Goal: Transaction & Acquisition: Register for event/course

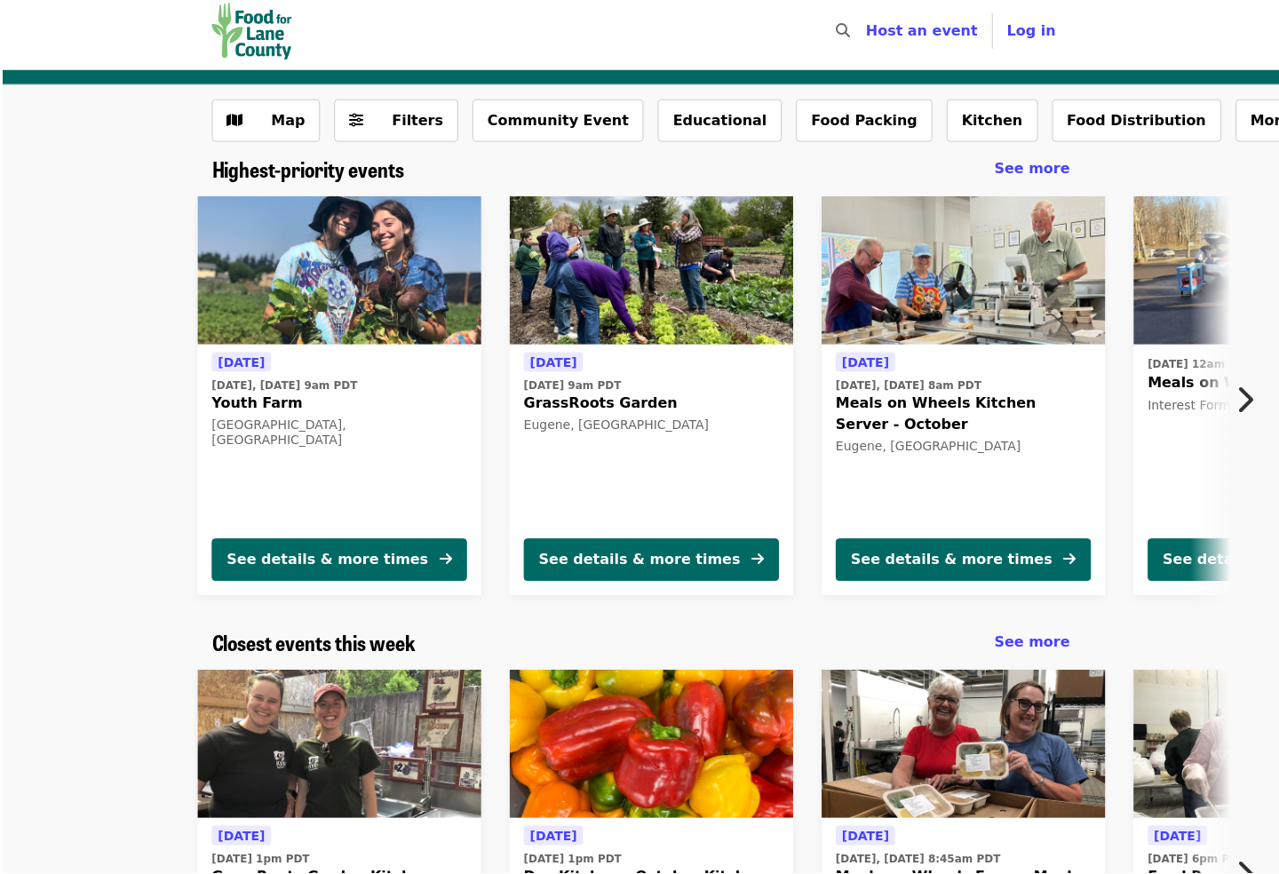
scroll to position [32, 0]
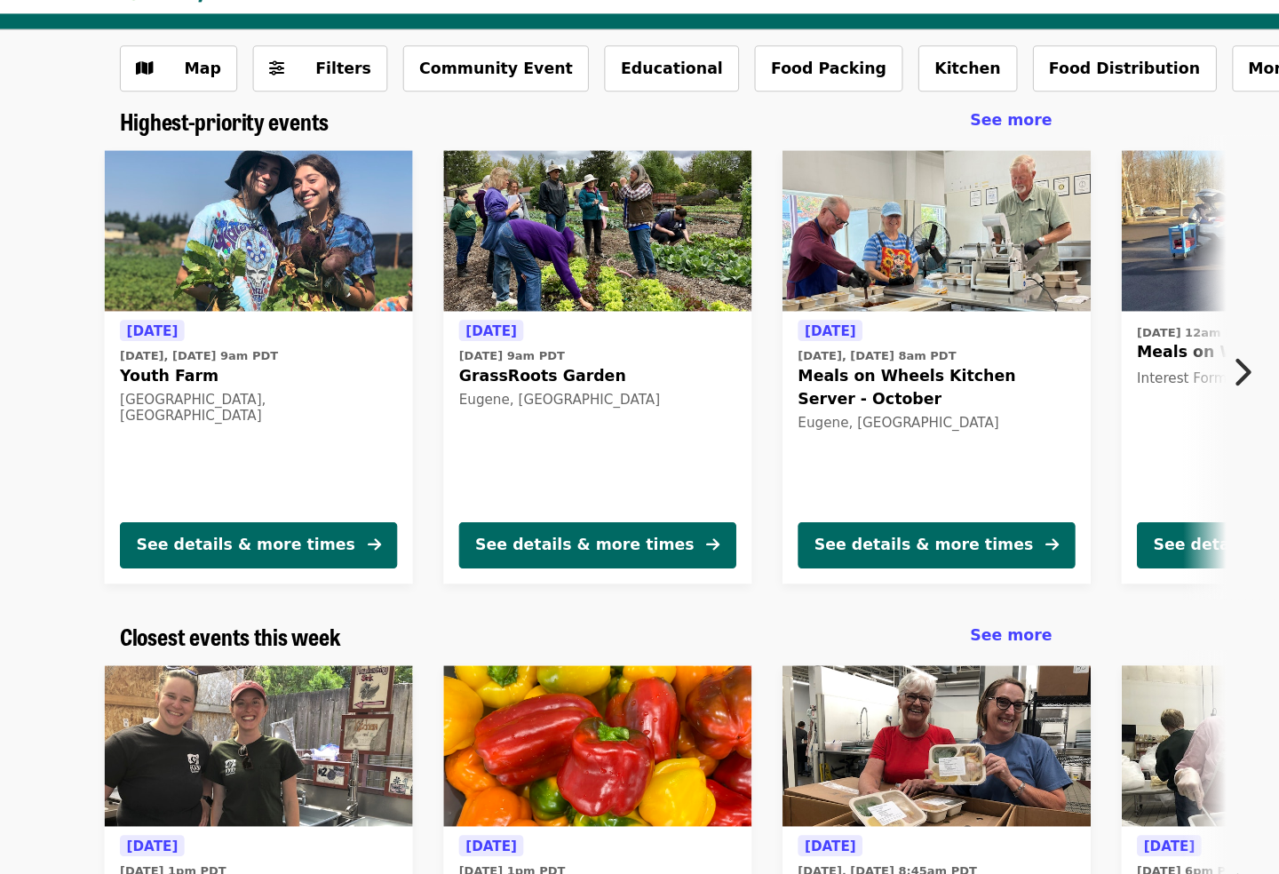
click at [846, 370] on span "Meals on Wheels Kitchen Server - October" at bounding box center [963, 391] width 256 height 43
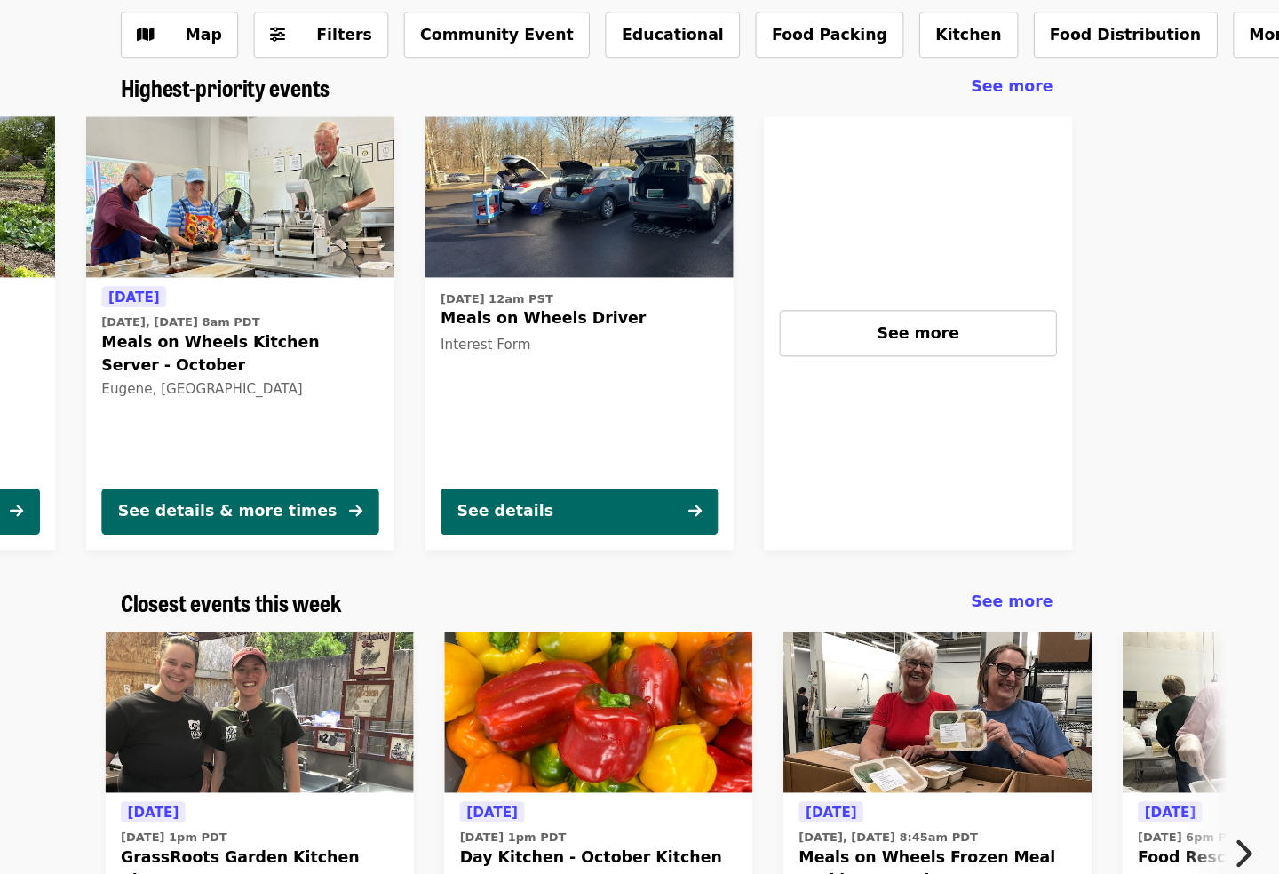
scroll to position [44, 0]
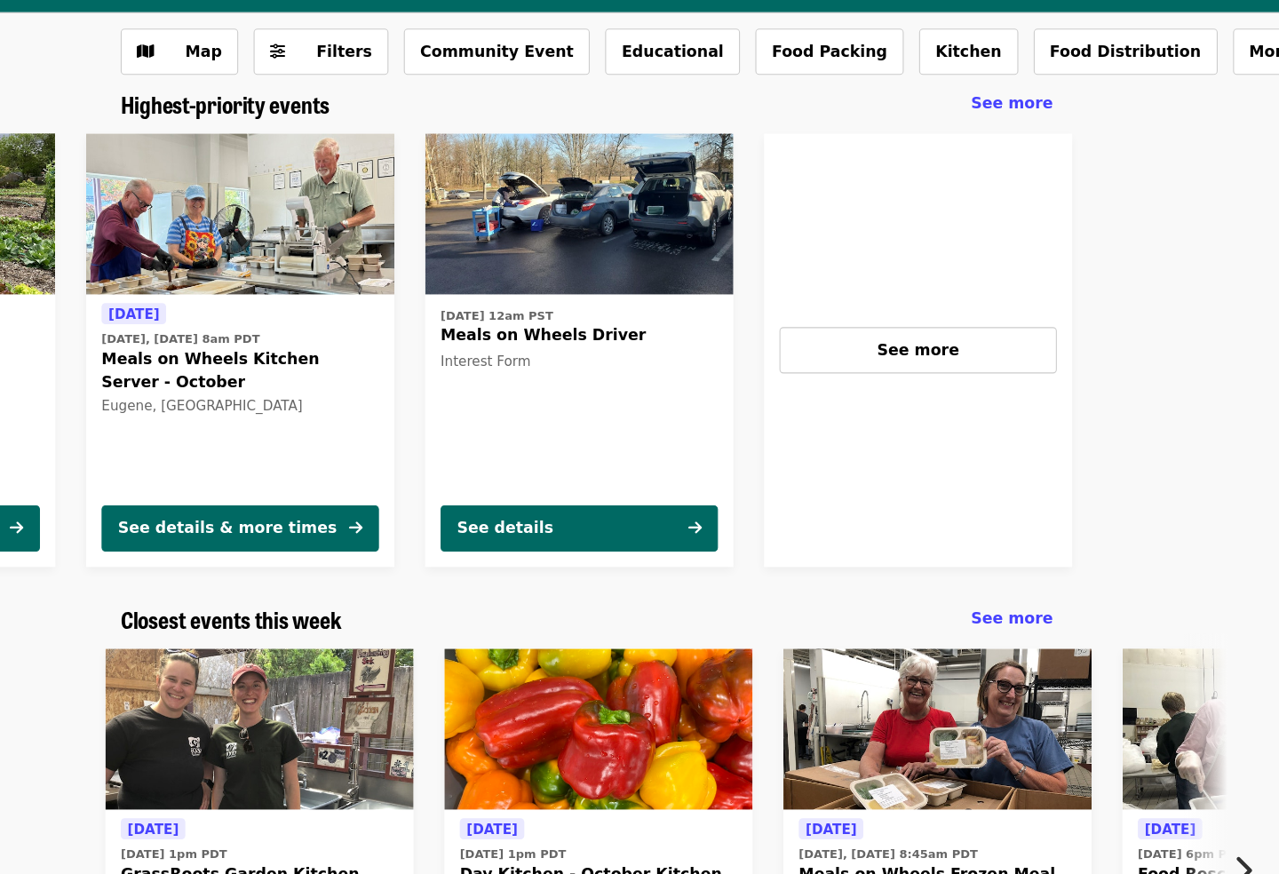
click at [907, 351] on span "See more" at bounding box center [945, 359] width 76 height 17
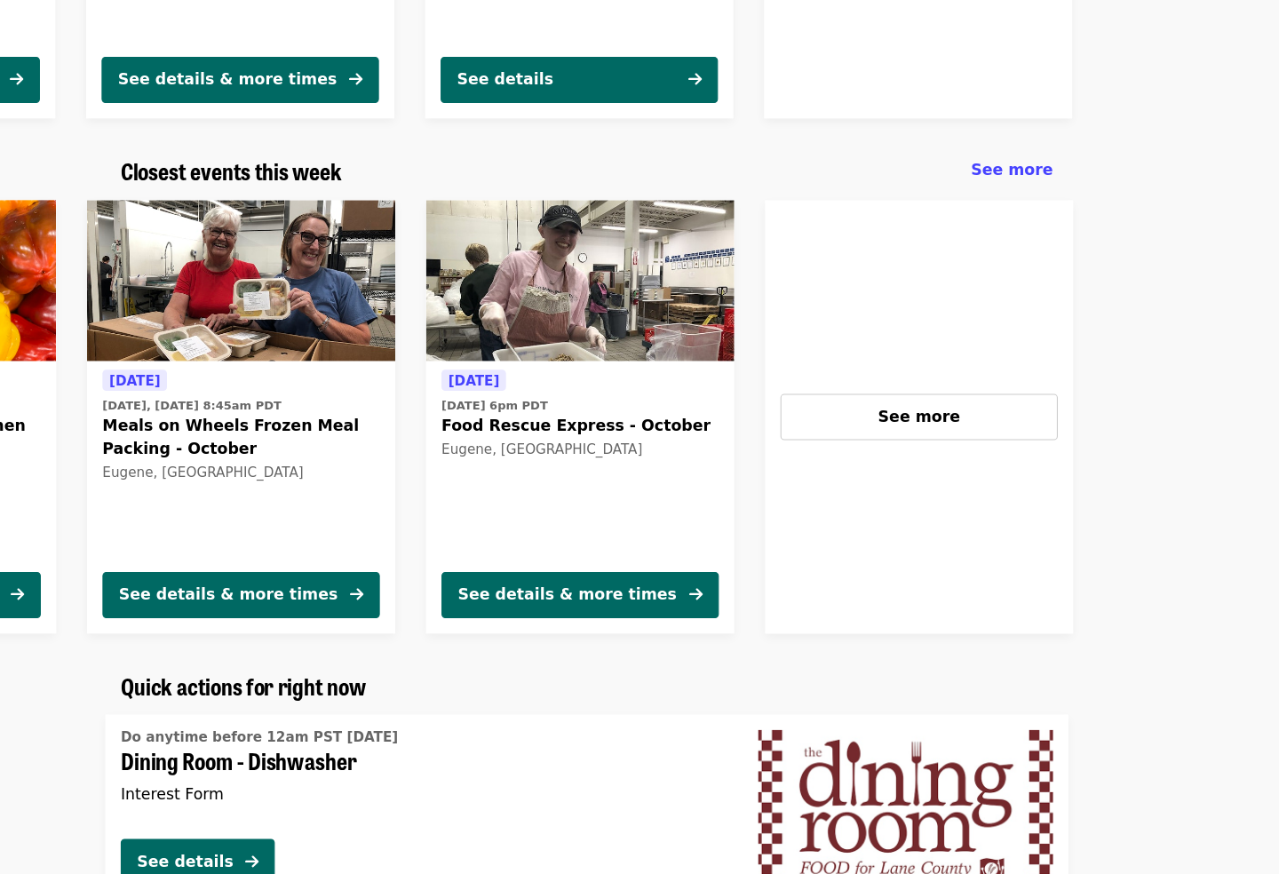
scroll to position [0, 643]
click at [547, 418] on span "Food Rescue Express - October" at bounding box center [633, 428] width 256 height 21
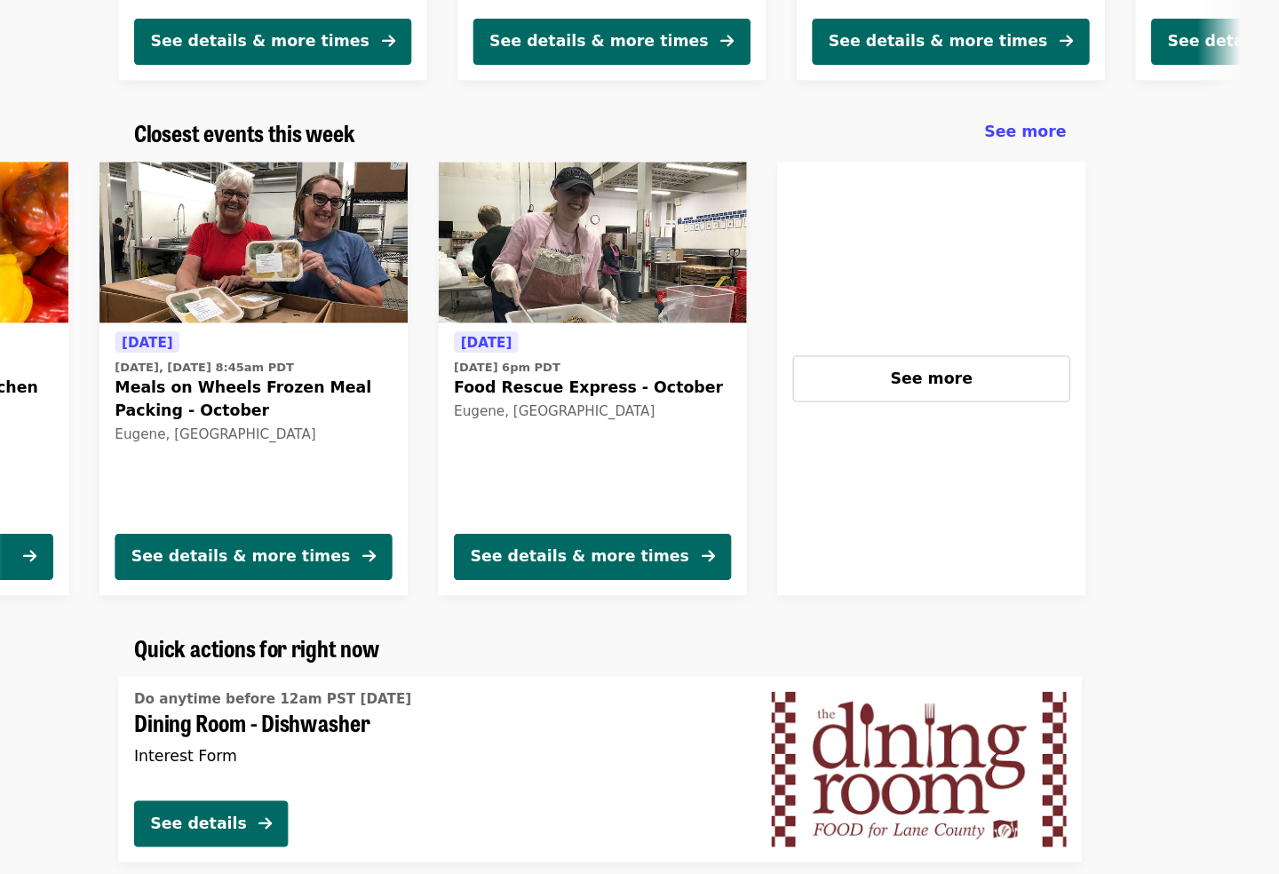
scroll to position [501, 0]
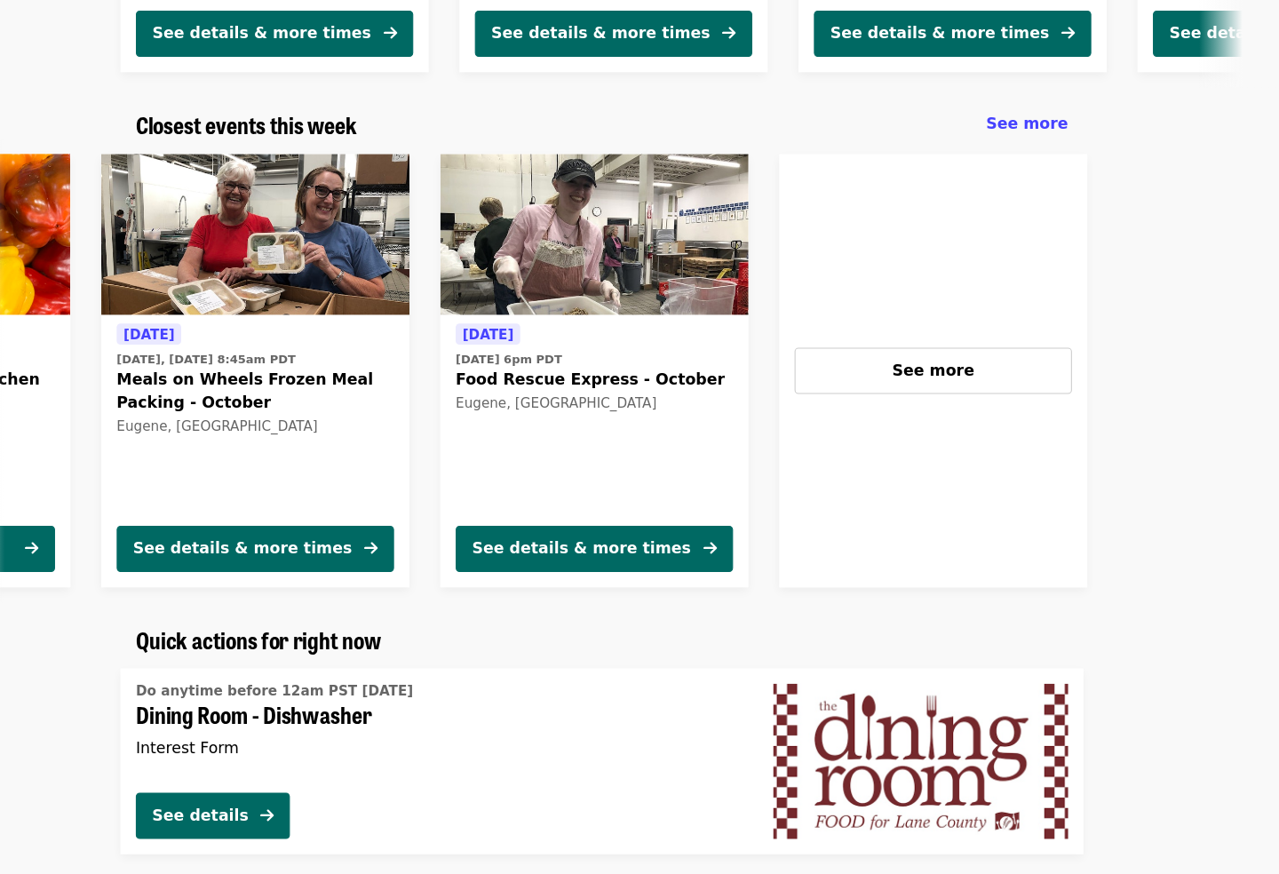
click at [907, 370] on span "See more" at bounding box center [945, 378] width 76 height 17
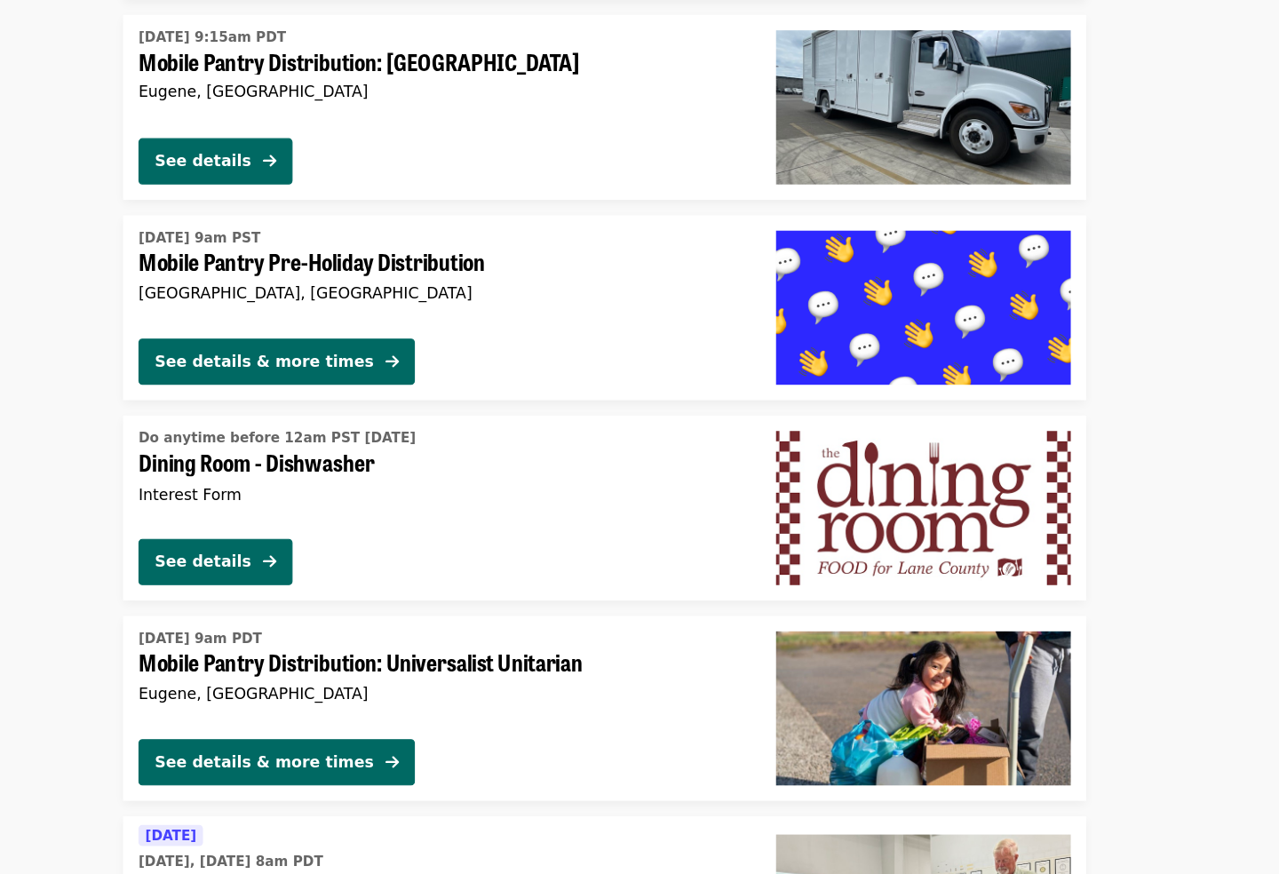
scroll to position [2374, 0]
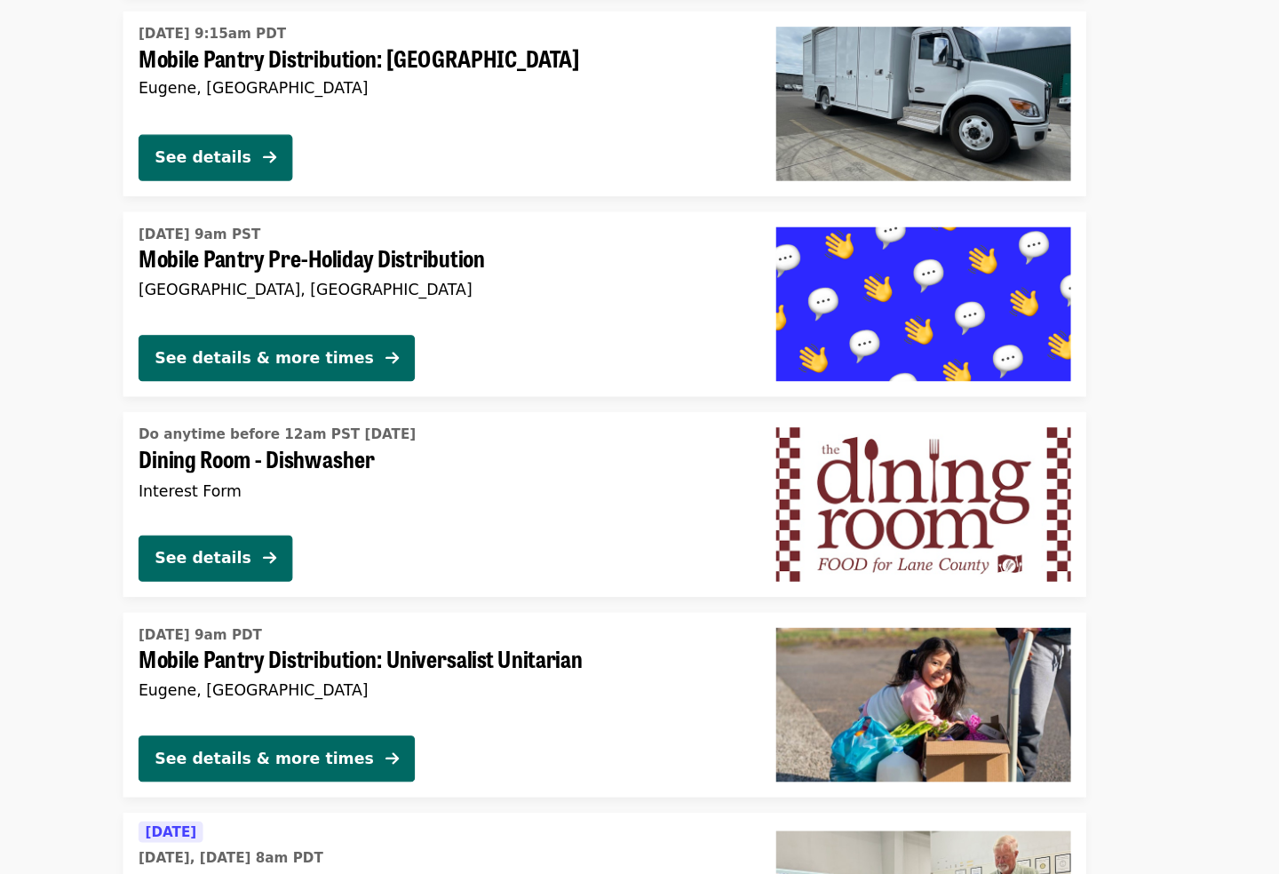
click at [322, 258] on div "[DATE] 9am PST Mobile Pantry Pre-Holiday Distribution [GEOGRAPHIC_DATA], [GEOGR…" at bounding box center [490, 285] width 560 height 92
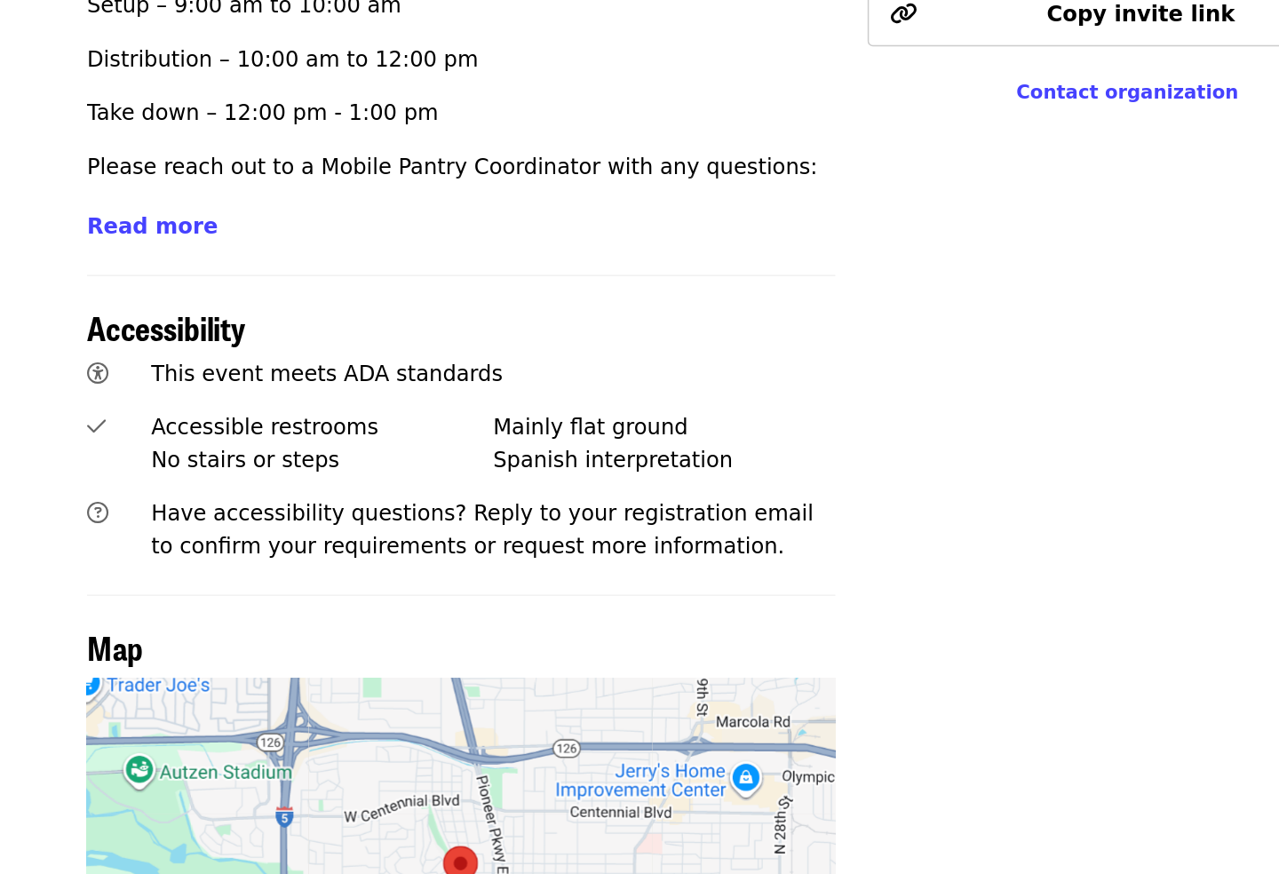
scroll to position [738, 0]
click at [210, 414] on span "Read more" at bounding box center [253, 422] width 86 height 17
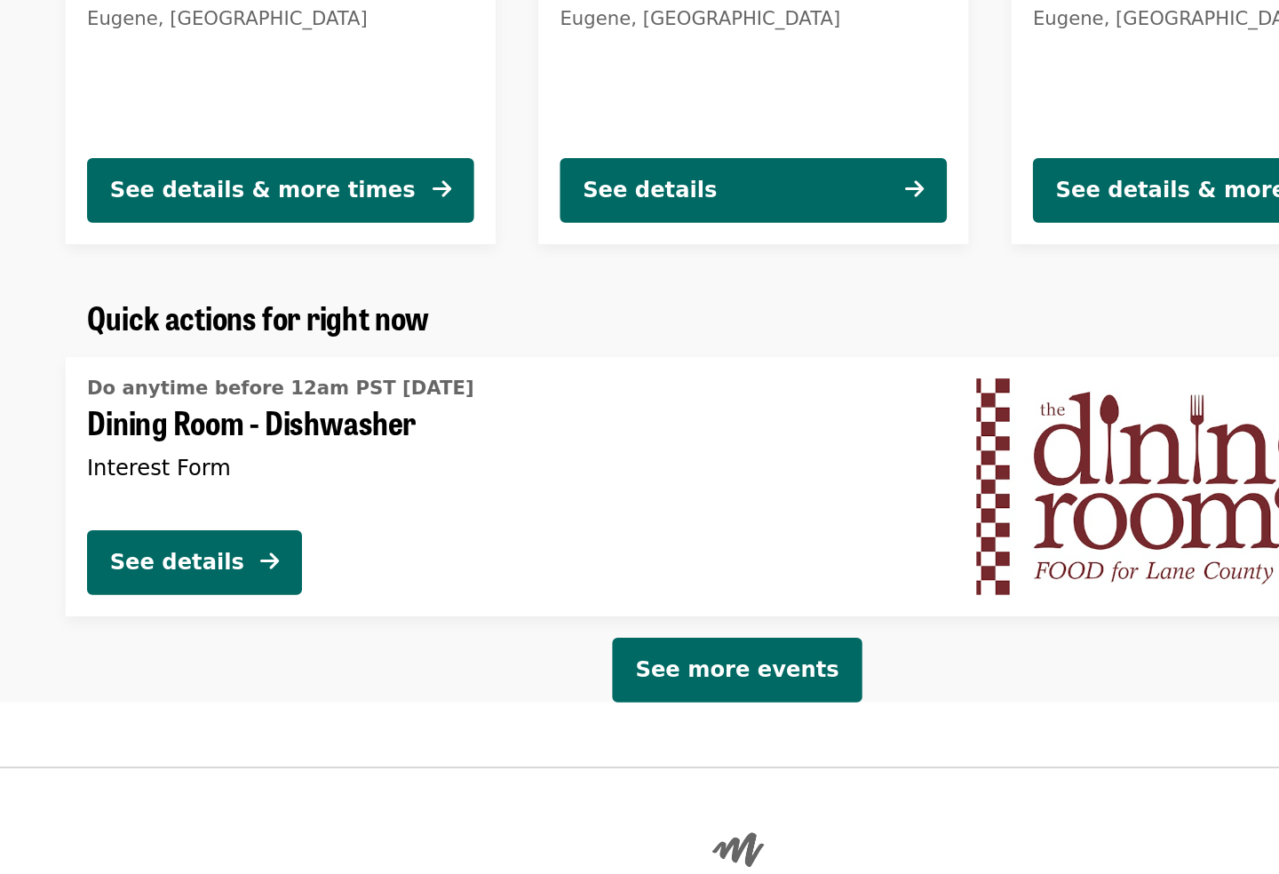
scroll to position [3084, 0]
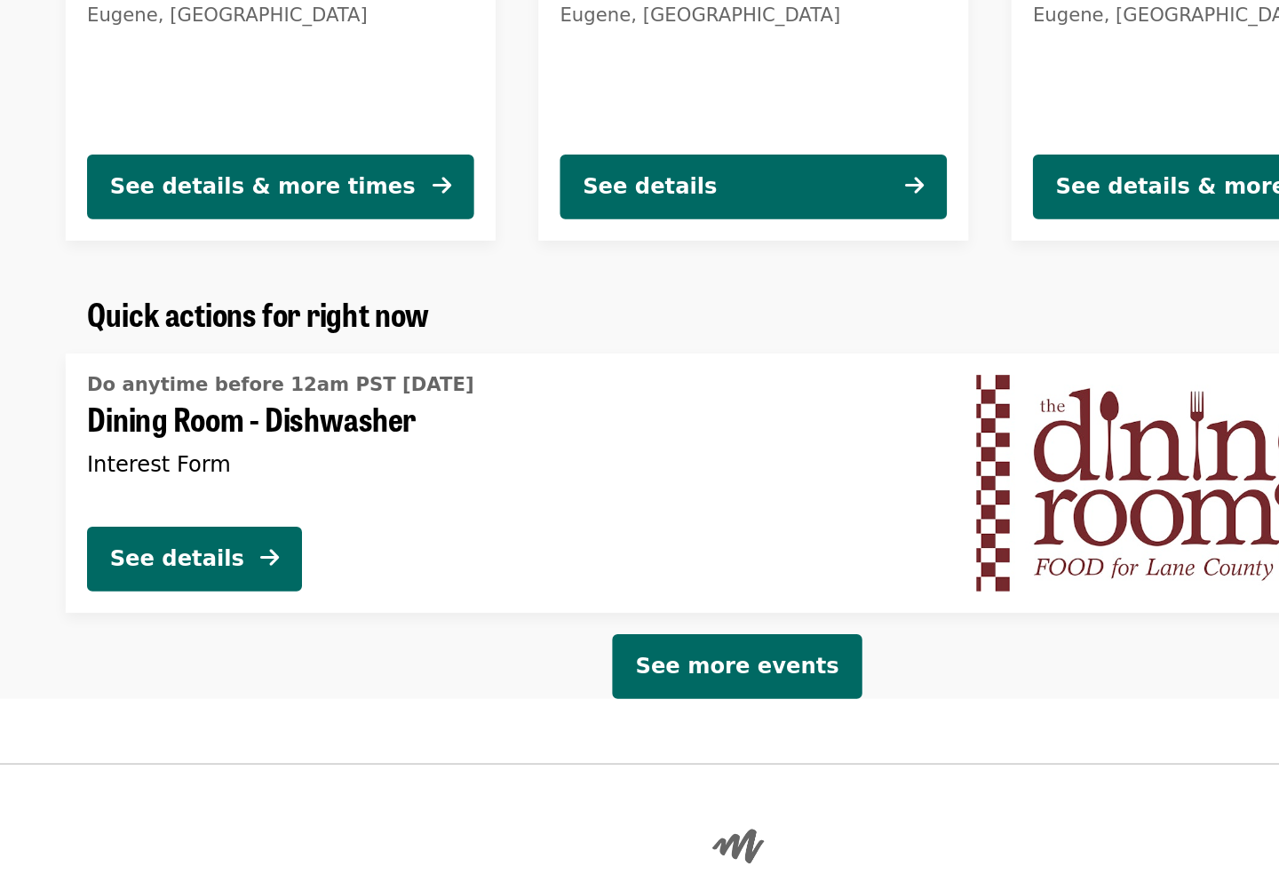
click at [572, 704] on span "See more events" at bounding box center [639, 712] width 134 height 17
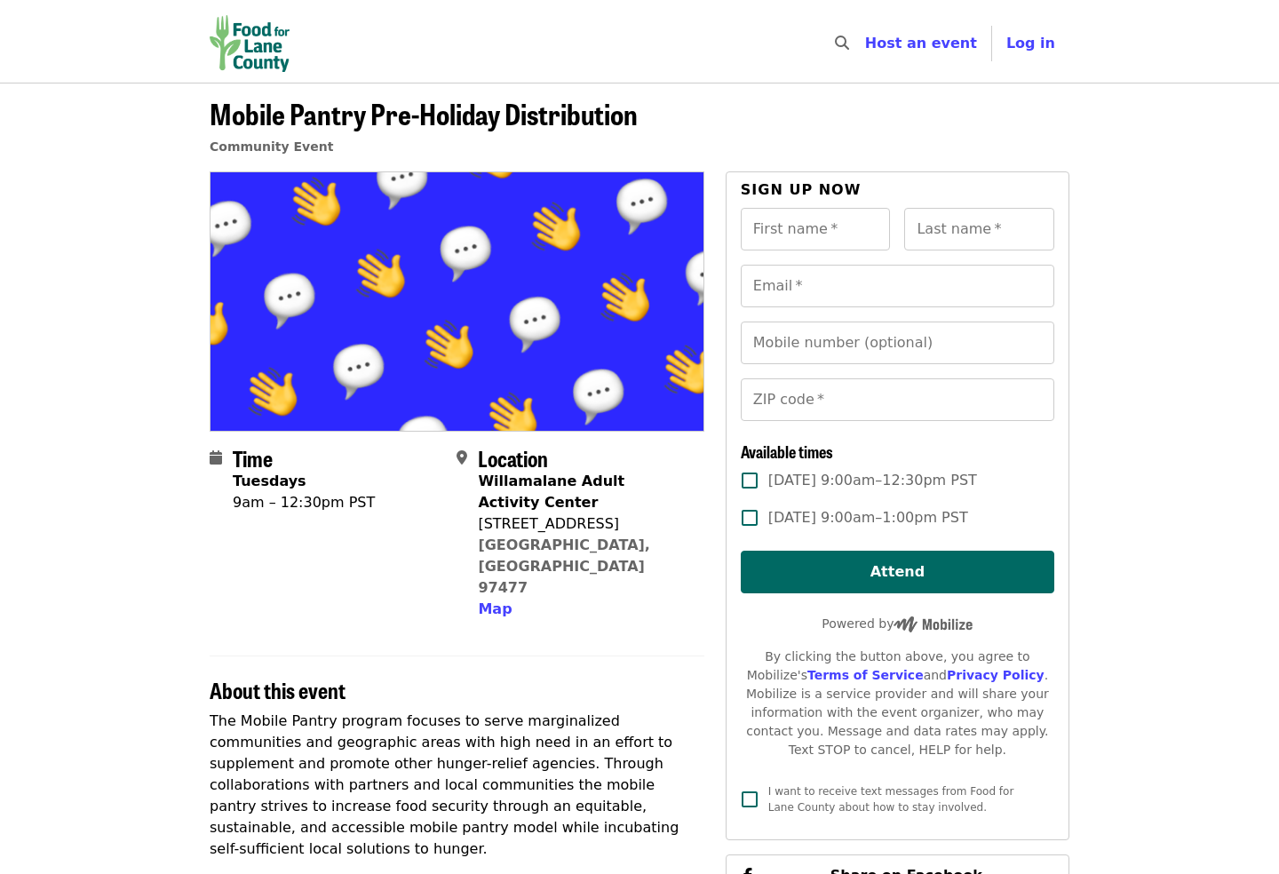
scroll to position [330, 0]
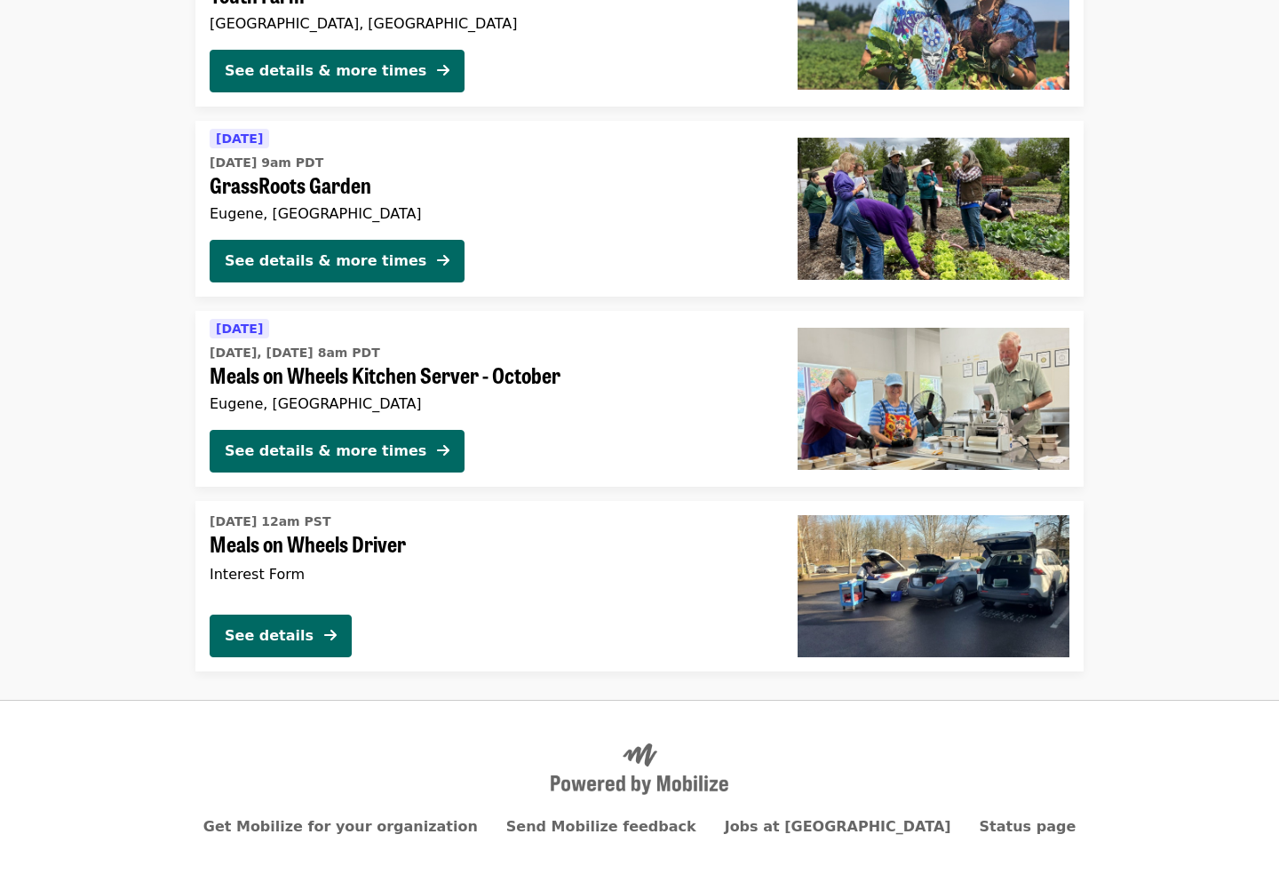
scroll to position [273, 0]
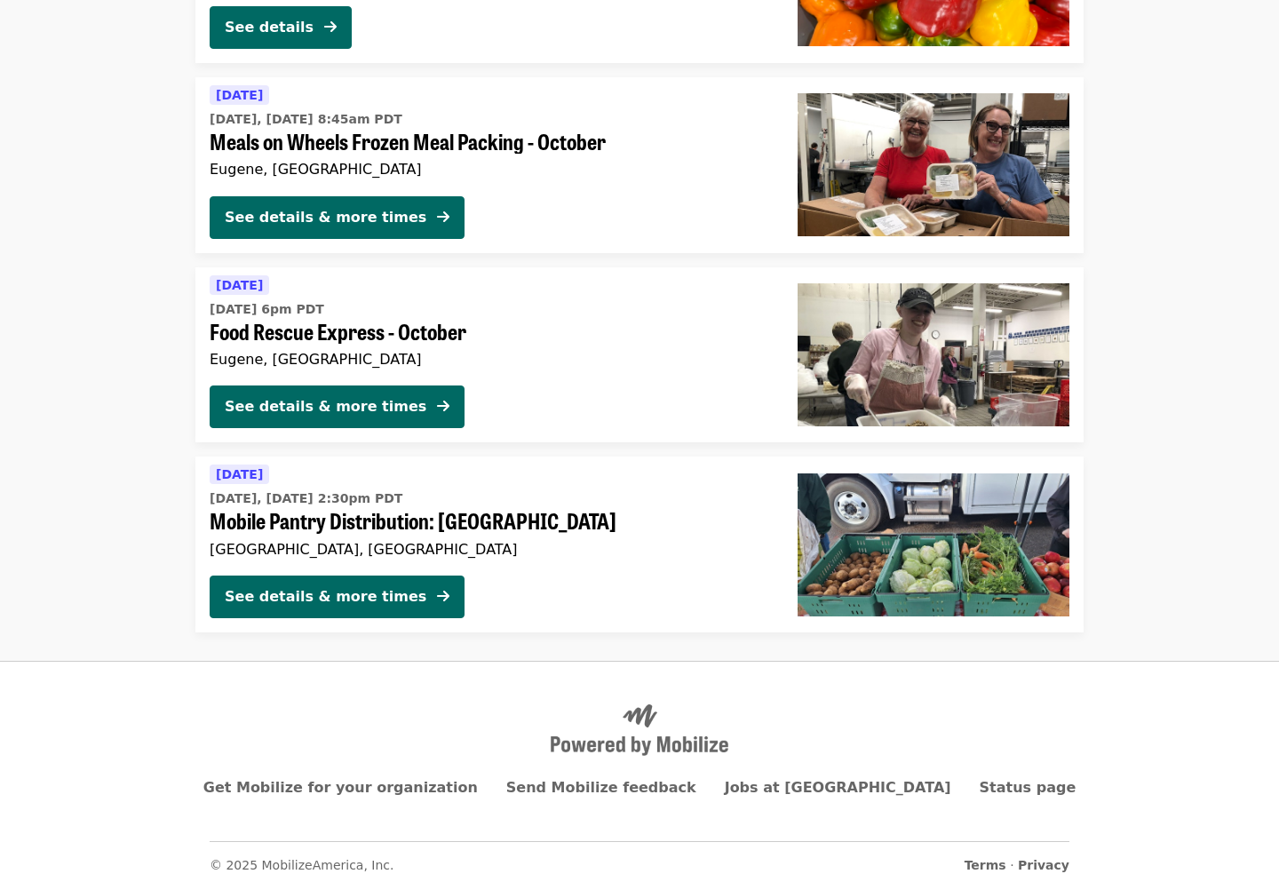
scroll to position [1178, 0]
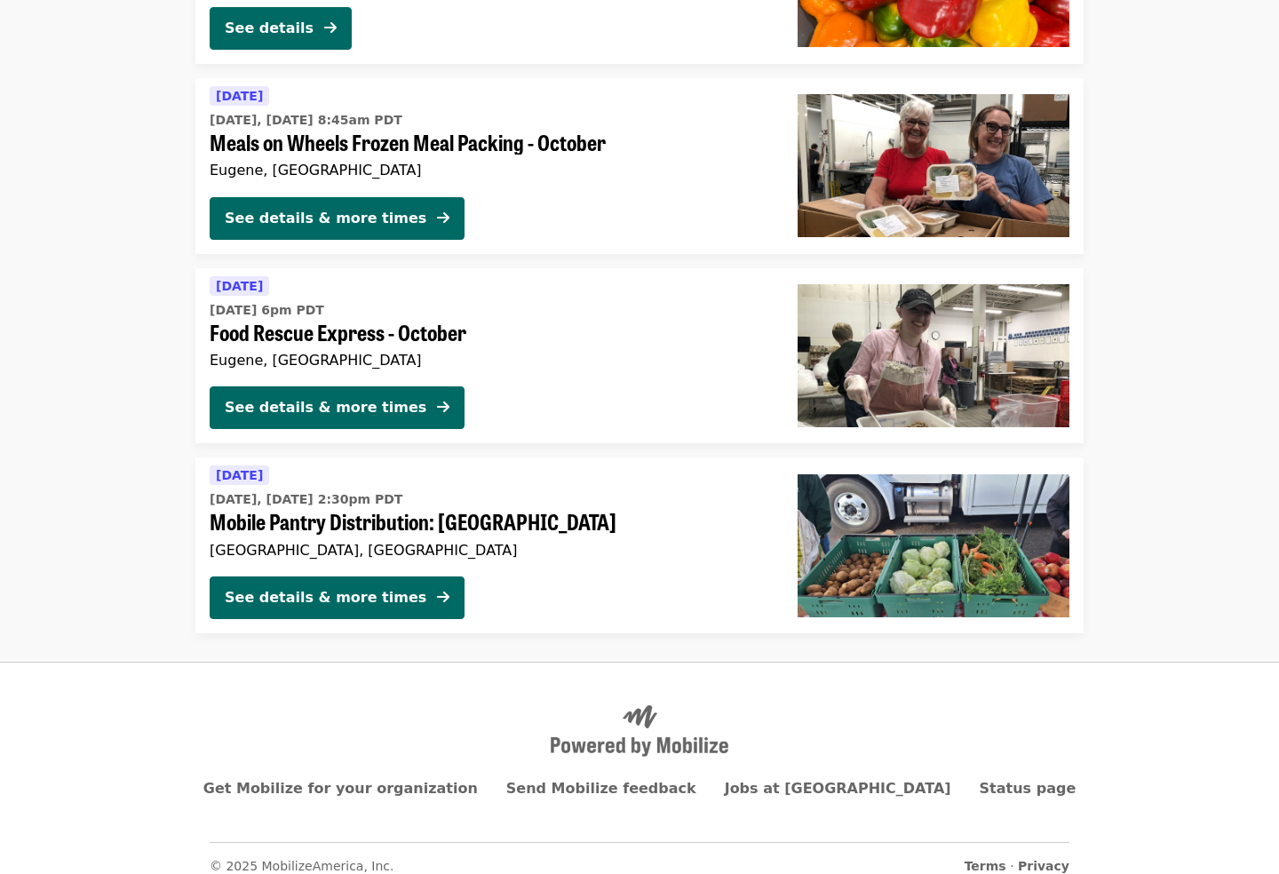
click at [355, 363] on div "Today Fri, Oct 10 @ 6pm PDT Food Rescue Express - October Eugene, OR" at bounding box center [490, 324] width 560 height 98
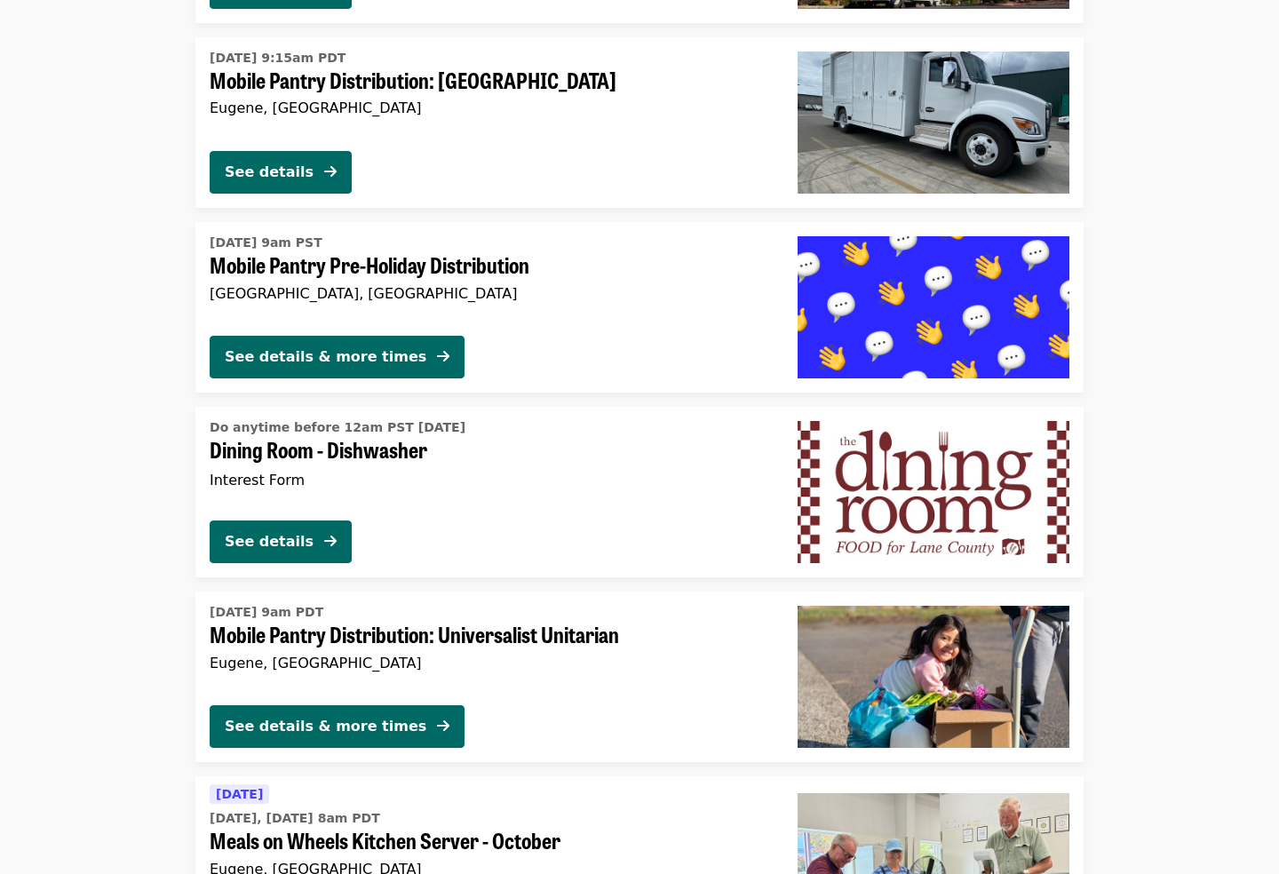
scroll to position [2383, 0]
click at [398, 328] on div "Tue, Nov 25 @ 9am PST Mobile Pantry Pre-Holiday Distribution Springfield, OR Se…" at bounding box center [489, 307] width 588 height 171
